Goal: Information Seeking & Learning: Learn about a topic

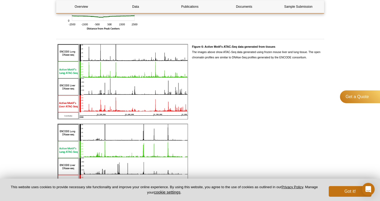
scroll to position [836, 0]
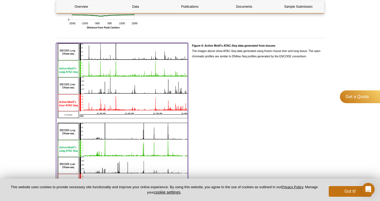
click at [82, 140] on img at bounding box center [122, 120] width 132 height 155
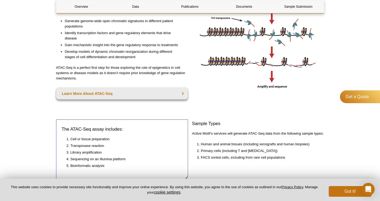
scroll to position [179, 0]
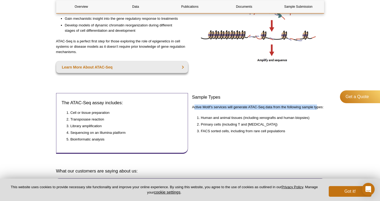
drag, startPoint x: 194, startPoint y: 107, endPoint x: 316, endPoint y: 109, distance: 122.2
click at [316, 109] on p "Active Motif’s services will generate ATAC-Seq data from the following sample t…" at bounding box center [258, 107] width 132 height 5
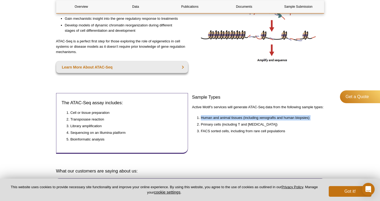
drag, startPoint x: 202, startPoint y: 118, endPoint x: 265, endPoint y: 122, distance: 63.6
click at [265, 122] on ol "Human and animal tissues (including xenografts and human biopsies) Primary cell…" at bounding box center [255, 124] width 127 height 19
click at [249, 125] on li "Primary cells (including T and B cells)" at bounding box center [260, 124] width 118 height 5
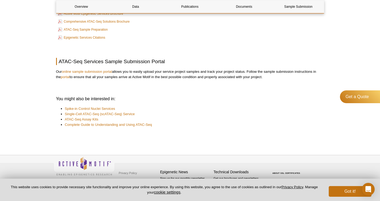
scroll to position [1705, 0]
